Goal: Task Accomplishment & Management: Complete application form

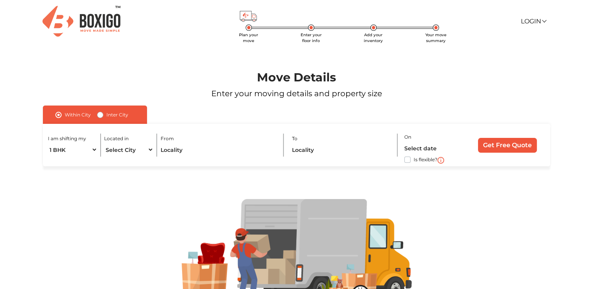
click at [248, 32] on div "Plan your move Enter your floor info Add your inventory Your move summary Login…" at bounding box center [297, 21] width 510 height 43
click at [108, 116] on label "Inter City" at bounding box center [117, 114] width 22 height 9
click at [103, 116] on input "Inter City" at bounding box center [100, 114] width 6 height 8
radio input "true"
click at [106, 151] on select "1 BHK 2 BHK 3 BHK 3 + BHK FEW ITEMS" at bounding box center [79, 150] width 62 height 14
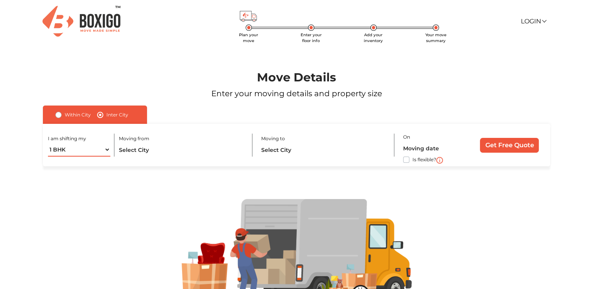
select select "2 BHK"
click at [48, 144] on select "1 BHK 2 BHK 3 BHK 3 + BHK FEW ITEMS" at bounding box center [79, 150] width 62 height 14
click at [143, 156] on input "text" at bounding box center [182, 150] width 126 height 14
click at [177, 152] on input "text" at bounding box center [182, 150] width 126 height 14
click at [134, 146] on input "text" at bounding box center [182, 150] width 126 height 14
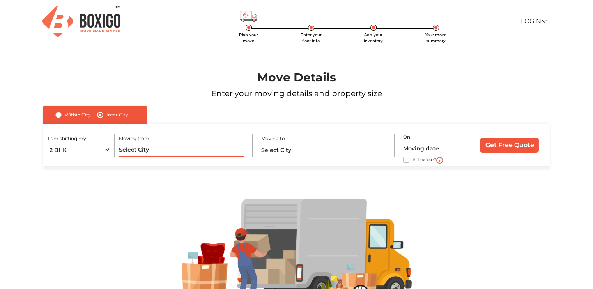
click at [143, 152] on input "text" at bounding box center [182, 150] width 126 height 14
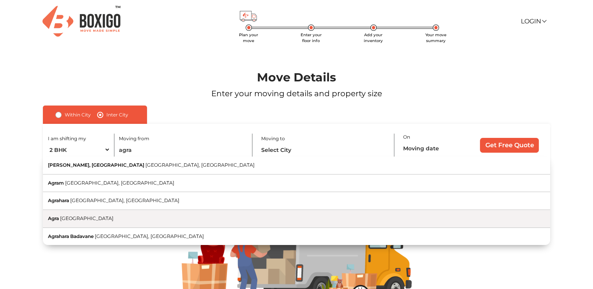
click at [104, 221] on button "Agra [GEOGRAPHIC_DATA]" at bounding box center [296, 219] width 507 height 18
type input "[GEOGRAPHIC_DATA], [GEOGRAPHIC_DATA]"
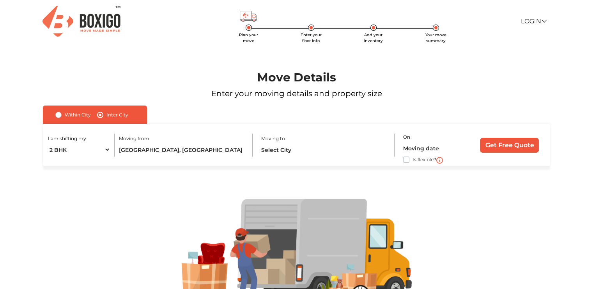
click at [104, 221] on div at bounding box center [297, 251] width 546 height 105
click at [332, 151] on input "text" at bounding box center [324, 150] width 126 height 14
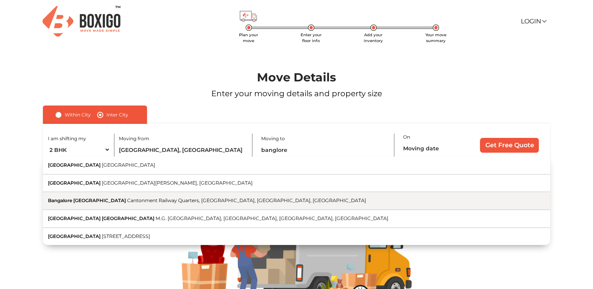
click at [290, 203] on span "Cantonment Railway Quarters, [GEOGRAPHIC_DATA], [GEOGRAPHIC_DATA], [GEOGRAPHIC_…" at bounding box center [246, 201] width 239 height 6
type input "[GEOGRAPHIC_DATA], [GEOGRAPHIC_DATA], [GEOGRAPHIC_DATA], [GEOGRAPHIC_DATA], [GE…"
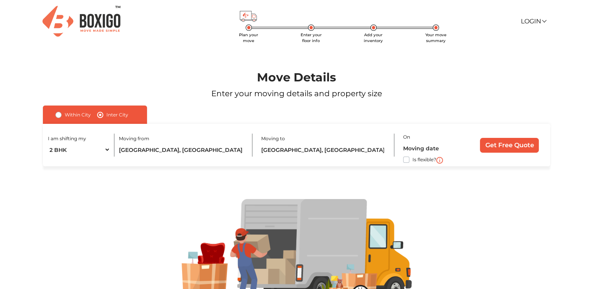
click at [413, 163] on label "Is flexible?" at bounding box center [425, 159] width 24 height 8
click at [49, 163] on input "Is flexible?" at bounding box center [46, 159] width 6 height 8
checkbox input "true"
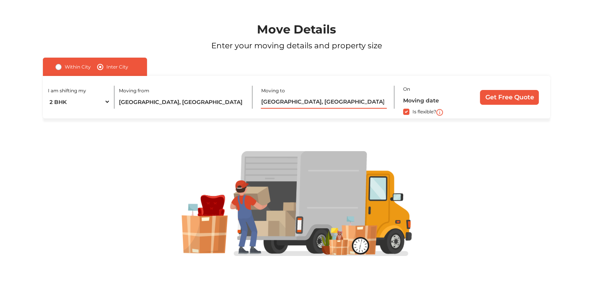
scroll to position [0, 28]
drag, startPoint x: 385, startPoint y: 104, endPoint x: 340, endPoint y: 102, distance: 45.3
click at [340, 102] on input "[GEOGRAPHIC_DATA], [GEOGRAPHIC_DATA], [GEOGRAPHIC_DATA], [GEOGRAPHIC_DATA], [GE…" at bounding box center [324, 102] width 126 height 14
click at [195, 106] on input "[GEOGRAPHIC_DATA], [GEOGRAPHIC_DATA]" at bounding box center [182, 102] width 126 height 14
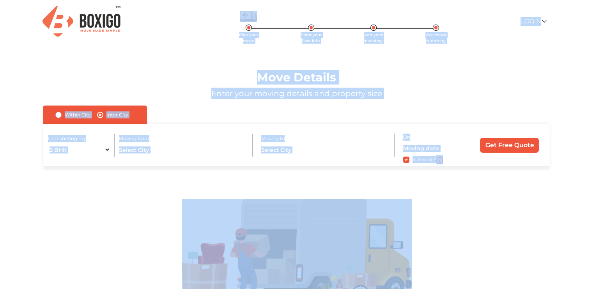
drag, startPoint x: 248, startPoint y: 29, endPoint x: 385, endPoint y: 288, distance: 292.7
click at [385, 288] on div "Plan your move Enter your floor info Add your inventory Your move summary Login…" at bounding box center [296, 158] width 593 height 317
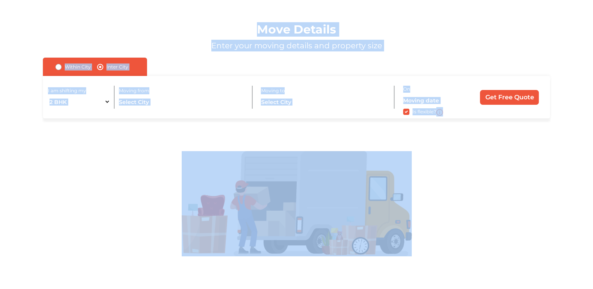
click at [40, 266] on div at bounding box center [296, 204] width 557 height 171
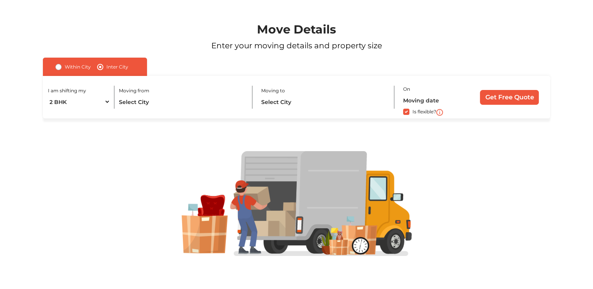
click at [40, 266] on div at bounding box center [296, 204] width 557 height 171
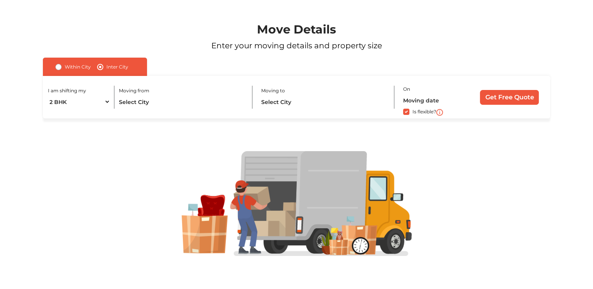
click at [40, 266] on div at bounding box center [296, 204] width 557 height 171
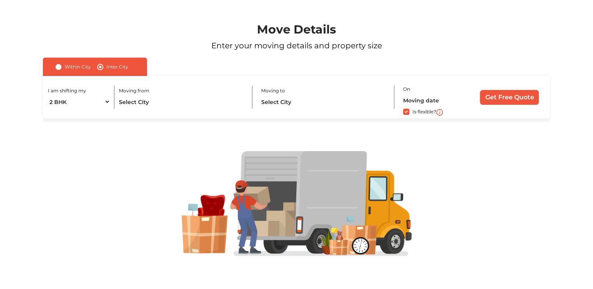
click at [129, 232] on div at bounding box center [297, 203] width 546 height 105
